Goal: Information Seeking & Learning: Learn about a topic

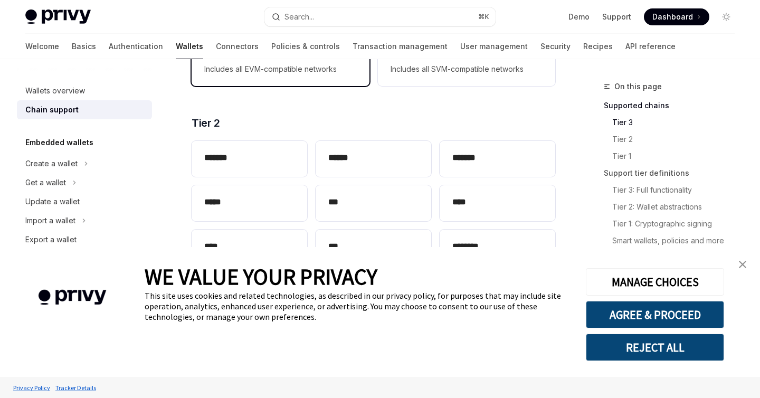
scroll to position [230, 0]
click at [747, 266] on link "close banner" at bounding box center [742, 264] width 21 height 21
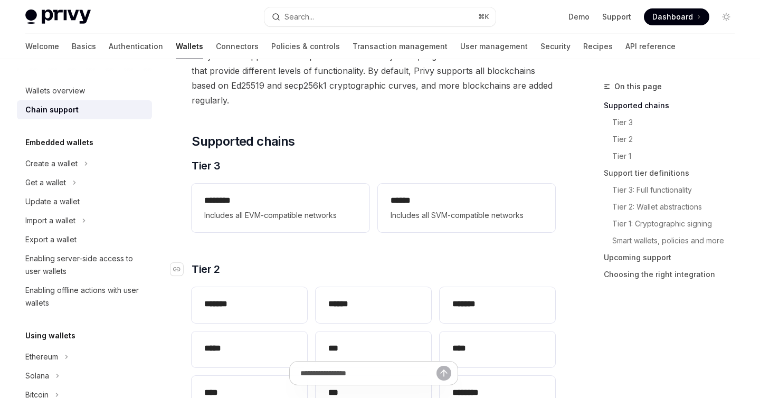
scroll to position [80, 0]
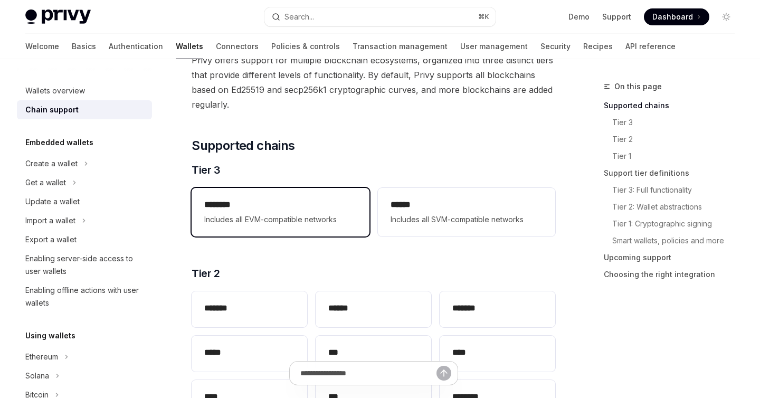
click at [327, 204] on h2 "********" at bounding box center [280, 204] width 152 height 13
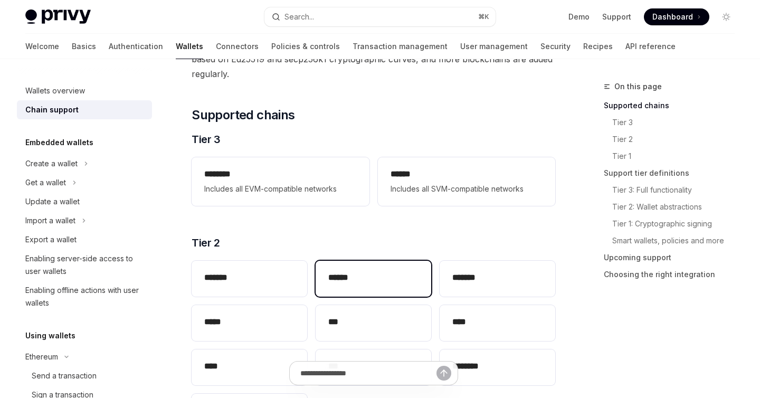
scroll to position [112, 0]
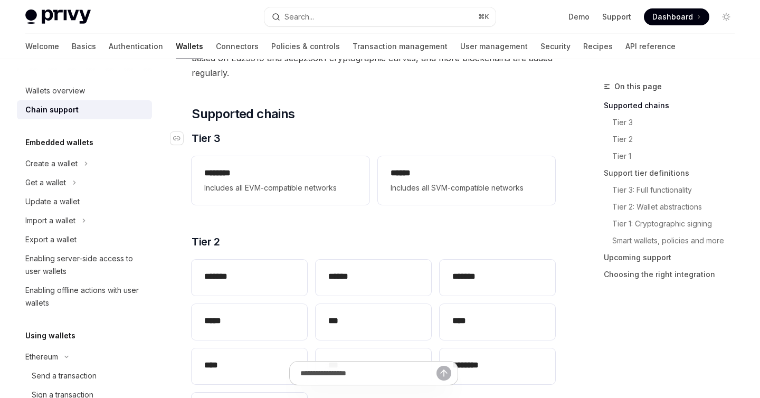
click at [342, 139] on h3 "​ Tier 3" at bounding box center [374, 138] width 364 height 15
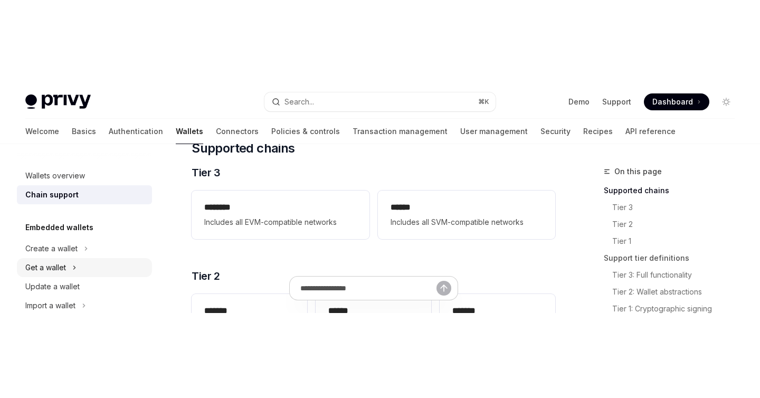
scroll to position [177, 0]
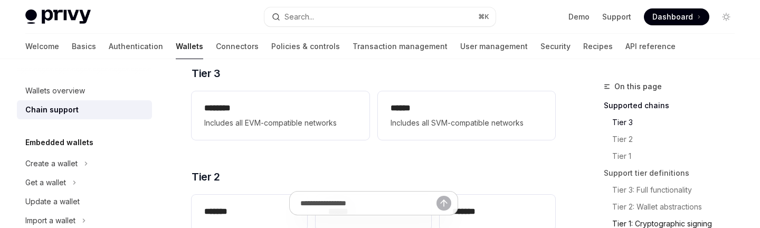
type textarea "*"
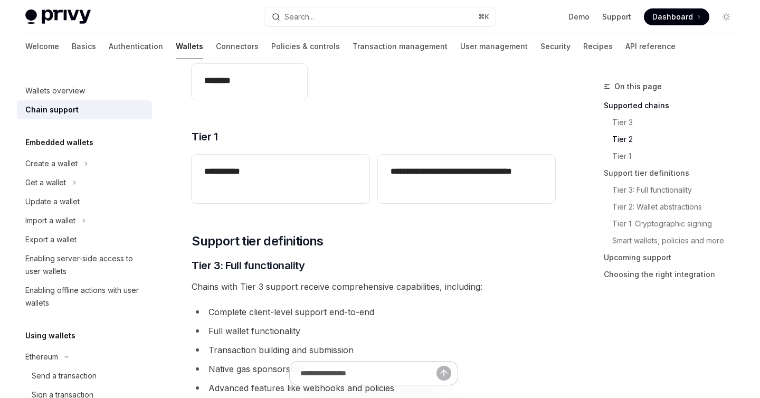
scroll to position [431, 0]
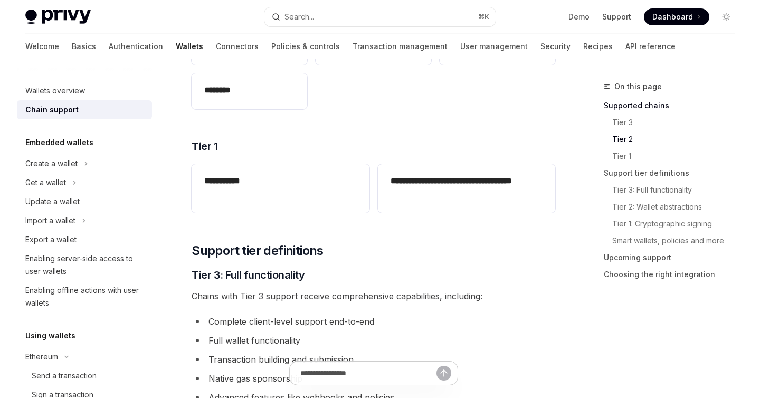
click at [624, 42] on div "Welcome Basics Authentication Wallets Connectors Policies & controls Transactio…" at bounding box center [380, 46] width 760 height 25
click at [622, 22] on ul "Demo Support Dashboard Dashboard" at bounding box center [638, 16] width 141 height 17
click at [622, 18] on link "Support" at bounding box center [616, 17] width 29 height 11
